Goal: Contribute content: Add original content to the website for others to see

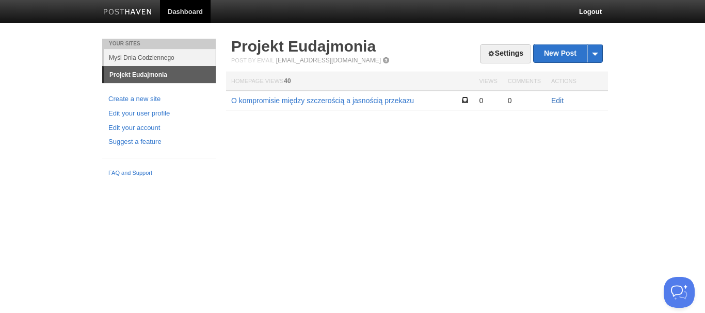
click at [557, 100] on link "Edit" at bounding box center [557, 100] width 12 height 8
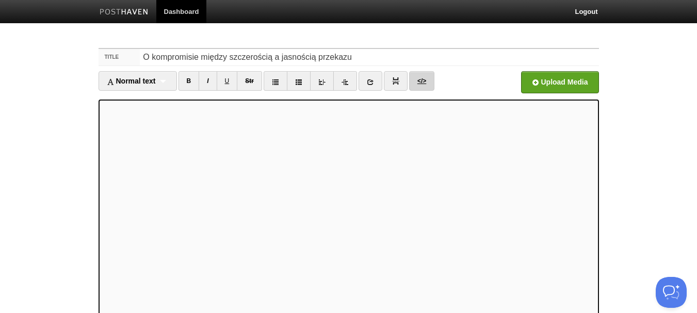
click at [420, 81] on link "</>" at bounding box center [421, 81] width 25 height 20
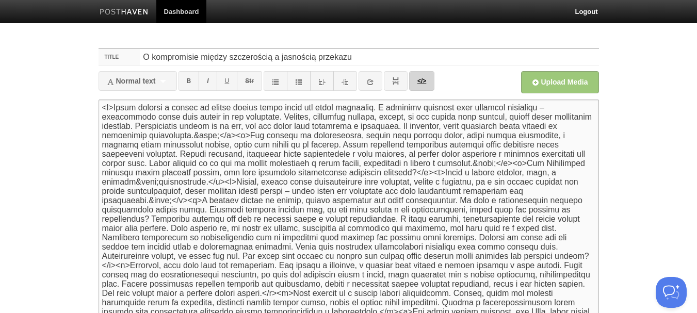
click at [420, 81] on link "</>" at bounding box center [421, 81] width 25 height 20
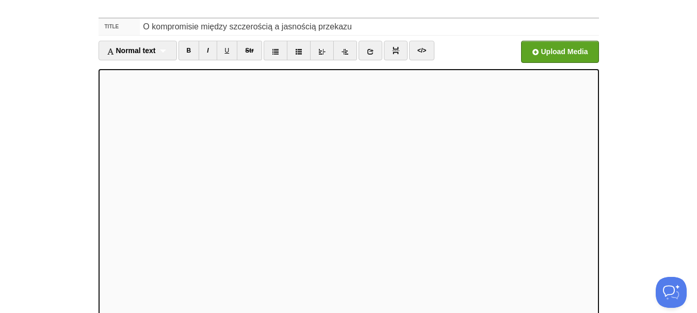
scroll to position [123, 0]
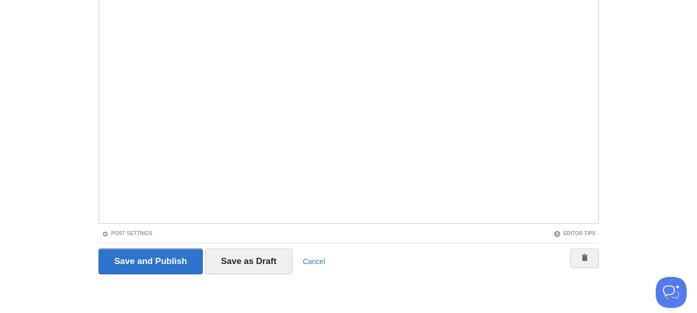
click at [80, 122] on body "Dashboard Logout Post saved × Your Sites Myśl Dnia Codziennego Projekt Eudajmon…" at bounding box center [348, 95] width 697 height 436
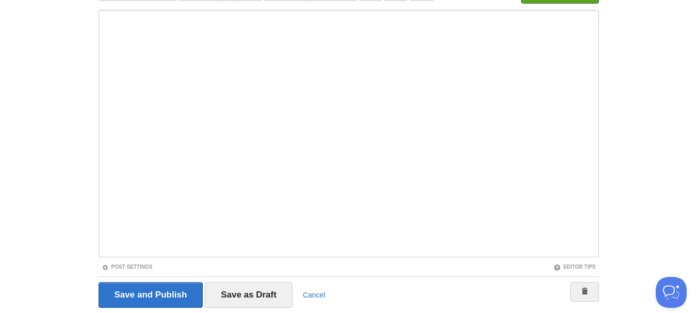
scroll to position [72, 0]
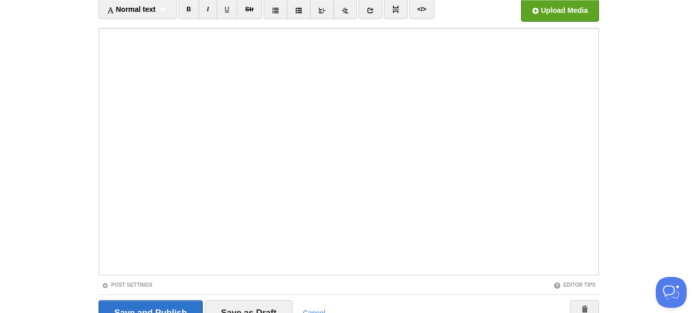
click at [612, 67] on body "Dashboard Logout Post saved × Your Sites Myśl Dnia Codziennego Projekt Eudajmon…" at bounding box center [348, 146] width 697 height 436
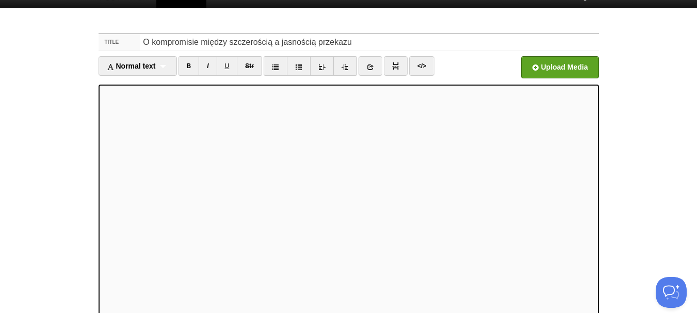
scroll to position [0, 0]
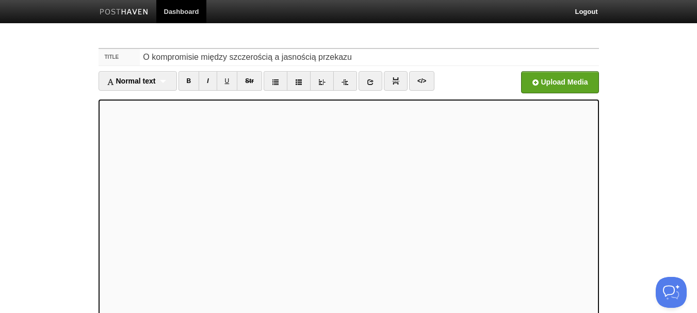
click at [652, 147] on body "Dashboard Logout Post saved × Your Sites Myśl Dnia Codziennego Projekt Eudajmon…" at bounding box center [348, 218] width 697 height 436
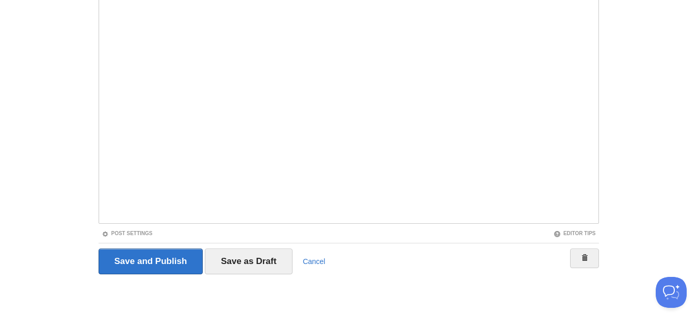
click at [660, 79] on body "Dashboard Logout Post saved × Your Sites Myśl Dnia Codziennego Projekt Eudajmon…" at bounding box center [348, 95] width 697 height 436
click at [222, 259] on input "Save as Draft" at bounding box center [249, 262] width 88 height 26
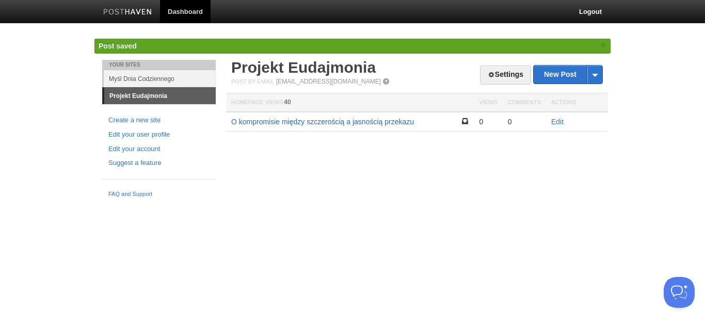
click at [310, 118] on link "O kompromisie między szczerością a jasnością przekazu" at bounding box center [322, 122] width 183 height 8
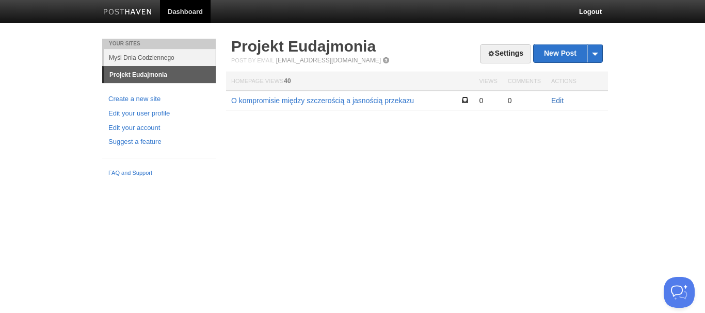
click at [560, 101] on link "Edit" at bounding box center [557, 100] width 12 height 8
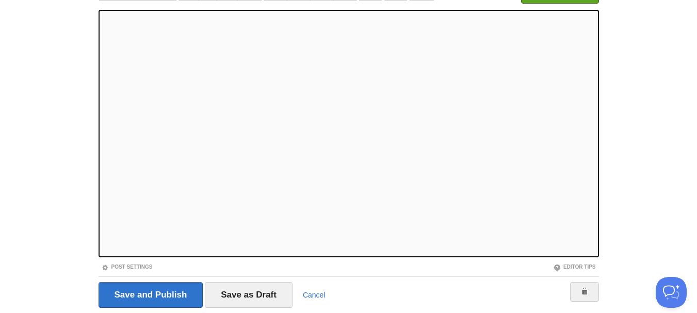
scroll to position [72, 0]
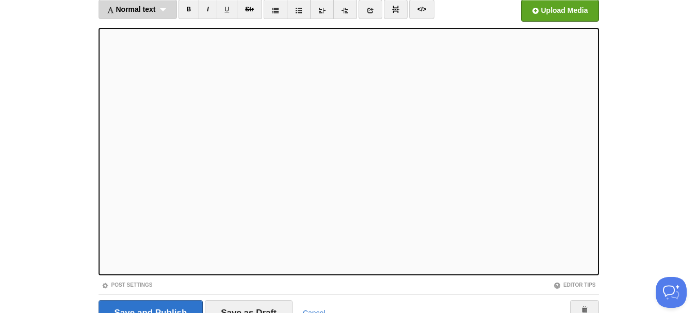
click at [164, 12] on div "Normal text Normal text Heading 1 Heading 2 Heading 3" at bounding box center [138, 9] width 78 height 20
click at [141, 42] on link "Heading 1" at bounding box center [137, 42] width 77 height 15
click at [151, 9] on div "Heading 1 Normal text Heading 1 Heading 2 Heading 3" at bounding box center [131, 9] width 64 height 20
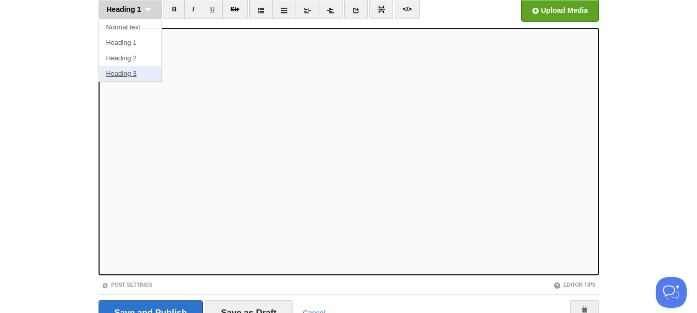
click at [144, 74] on link "Heading 3" at bounding box center [130, 73] width 63 height 15
click at [143, 9] on div "Heading 3 Normal text Heading 1 Heading 2 Heading 3" at bounding box center [131, 9] width 64 height 20
click at [145, 78] on link "Heading 3" at bounding box center [130, 73] width 63 height 15
click at [144, 8] on div "Heading 3 Normal text Heading 1 Heading 2 Heading 3" at bounding box center [131, 9] width 64 height 20
click at [131, 72] on link "Heading 3" at bounding box center [130, 73] width 63 height 15
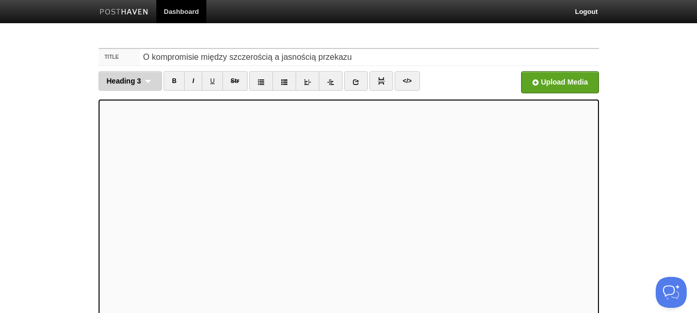
scroll to position [123, 0]
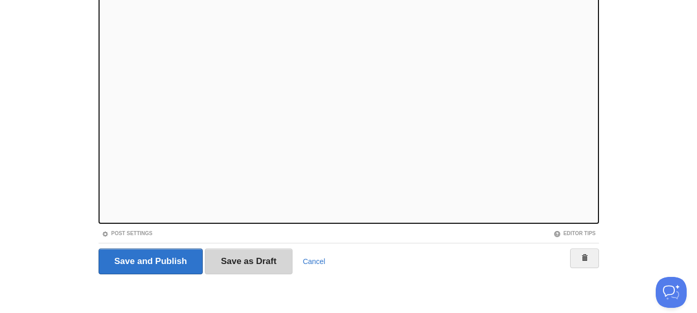
click at [222, 259] on input "Save as Draft" at bounding box center [249, 262] width 88 height 26
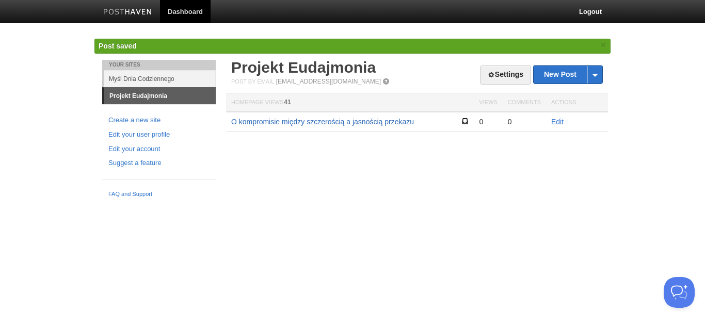
click at [333, 121] on link "O kompromisie między szczerością a jasnością przekazu" at bounding box center [322, 122] width 183 height 8
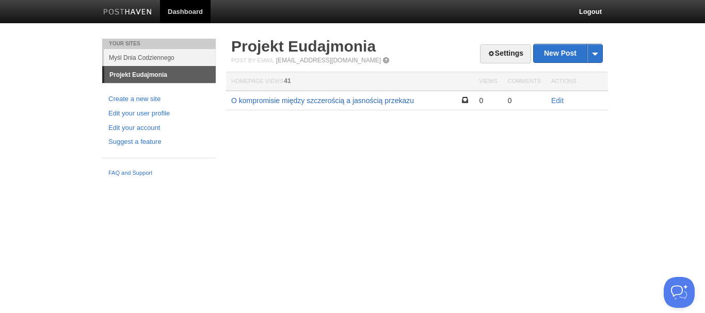
click at [369, 103] on link "O kompromisie między szczerością a jasnością przekazu" at bounding box center [322, 100] width 183 height 8
click at [552, 103] on link "Edit" at bounding box center [557, 100] width 12 height 8
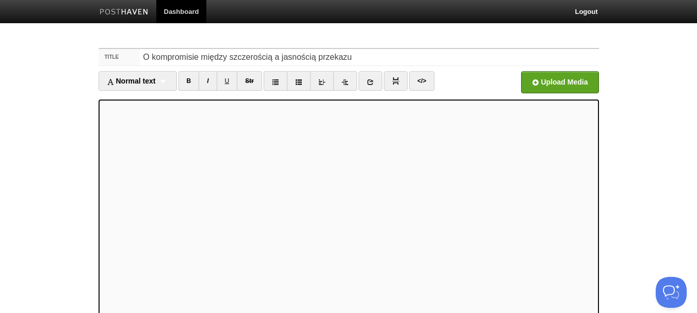
click at [45, 131] on body "Dashboard Logout Post saved × Post saved × Post saved × Your Sites Myśl Dnia Co…" at bounding box center [348, 218] width 697 height 436
